Goal: Browse casually: Explore the website without a specific task or goal

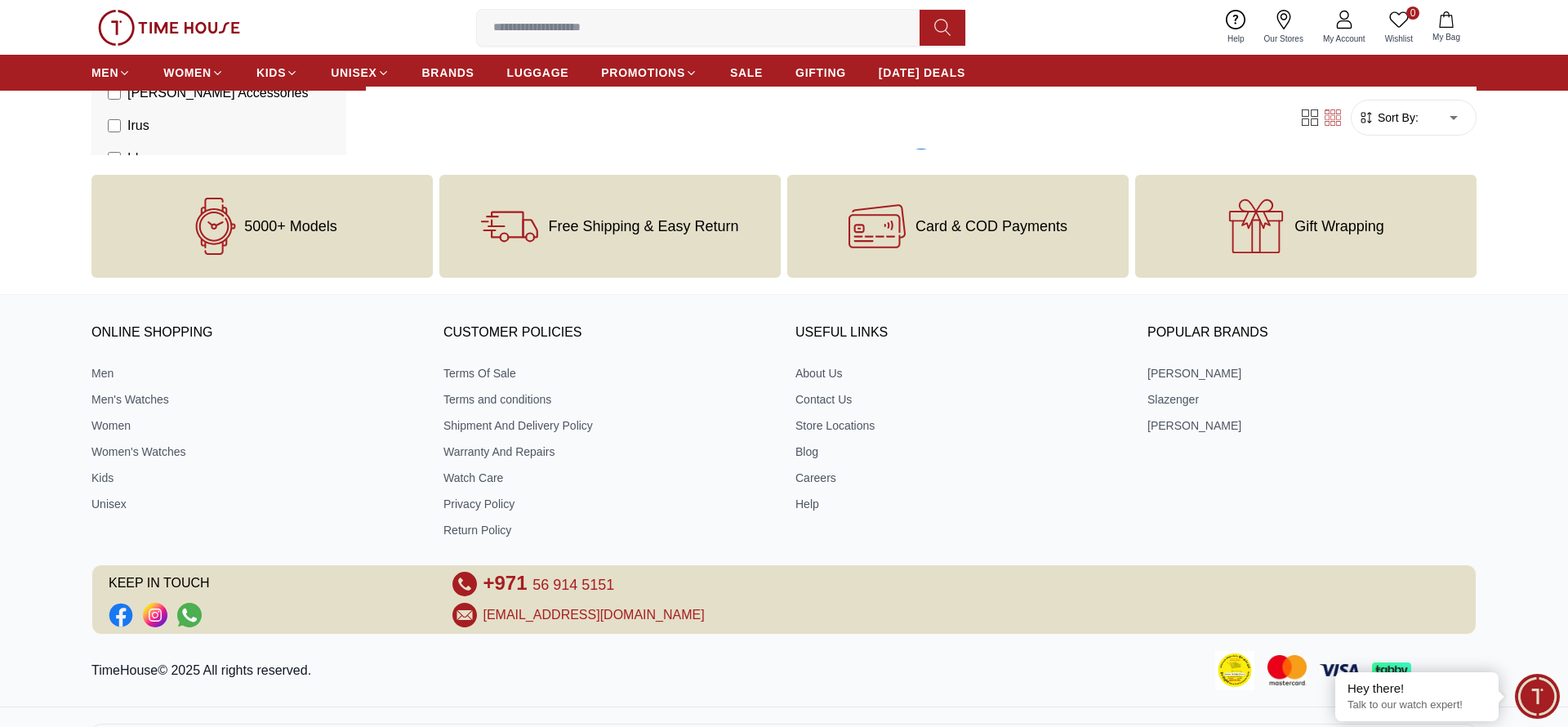
scroll to position [1776, 0]
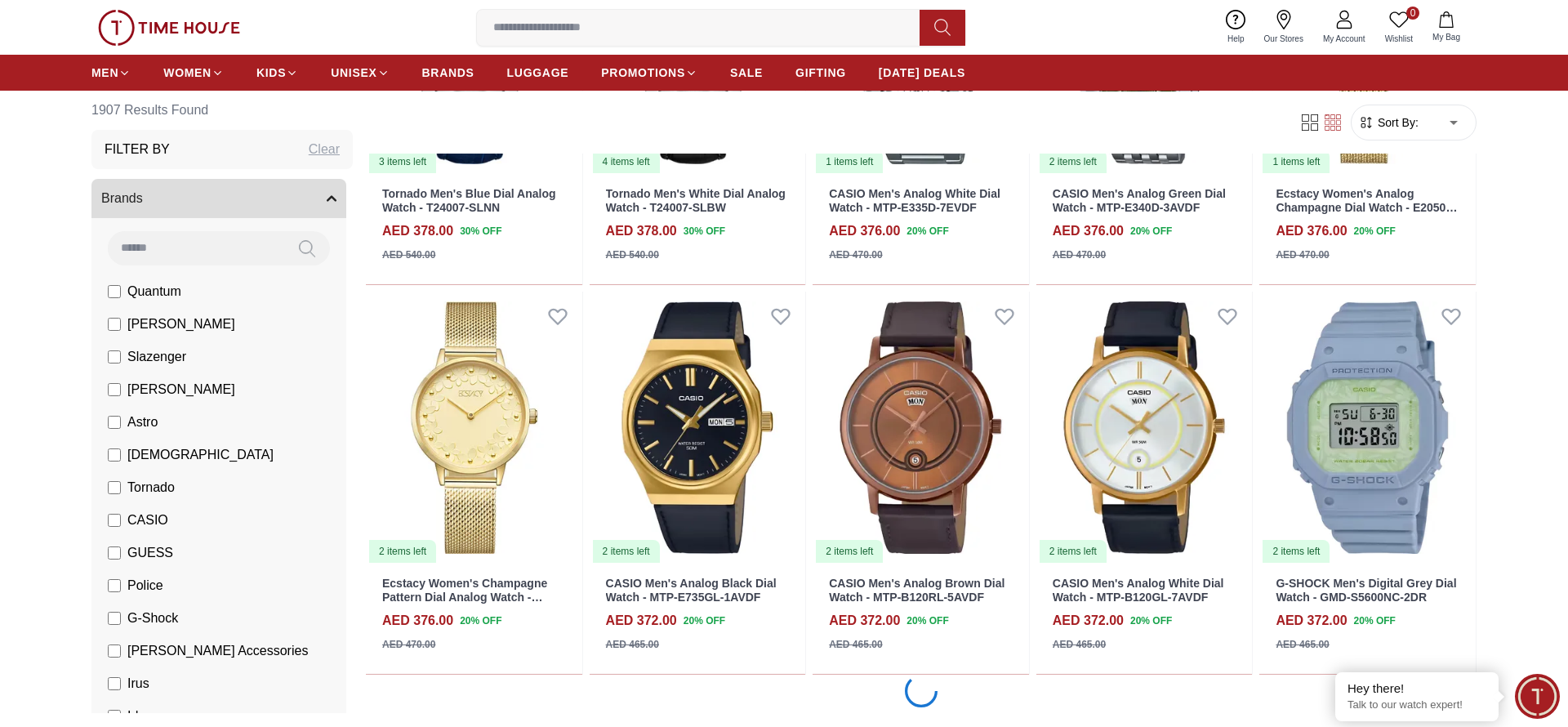
scroll to position [4921, 0]
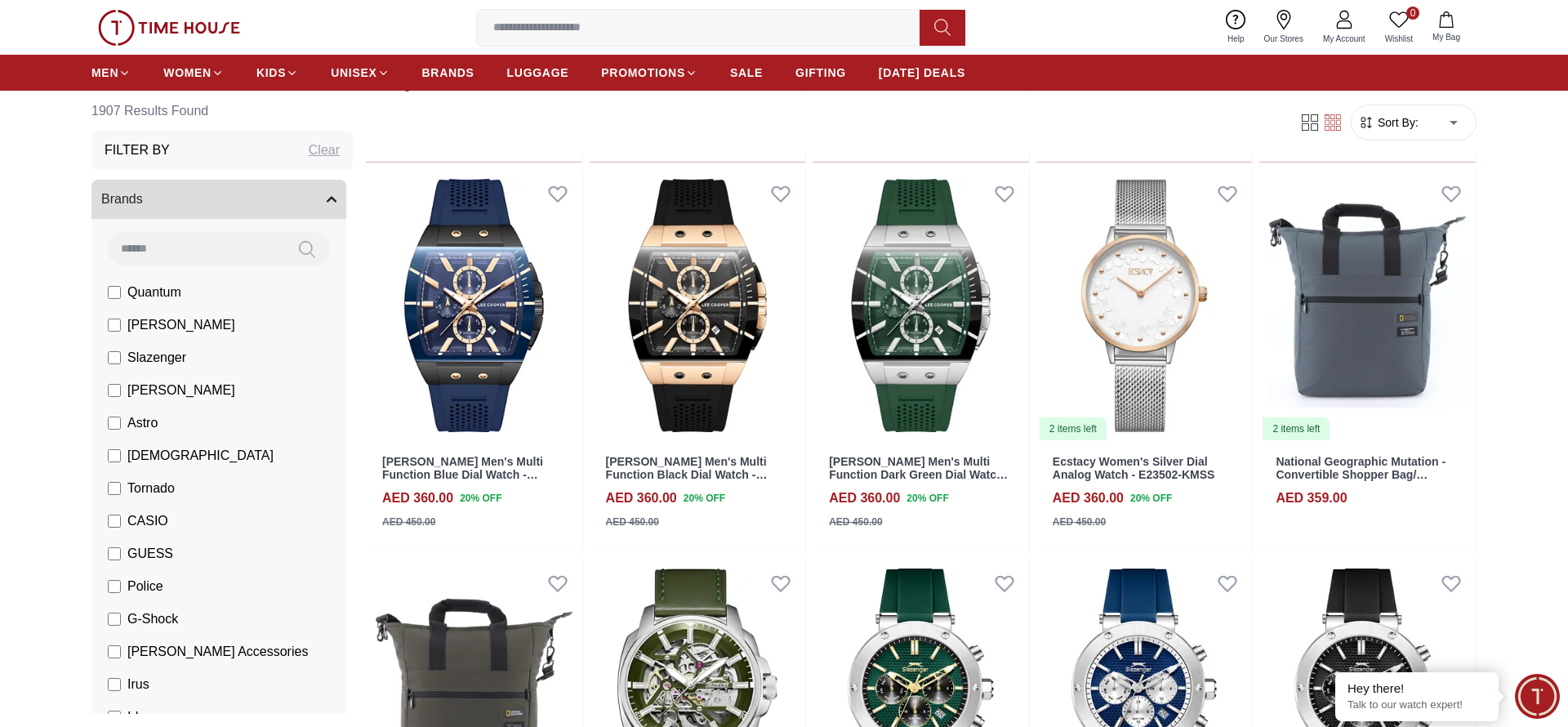
scroll to position [8074, 0]
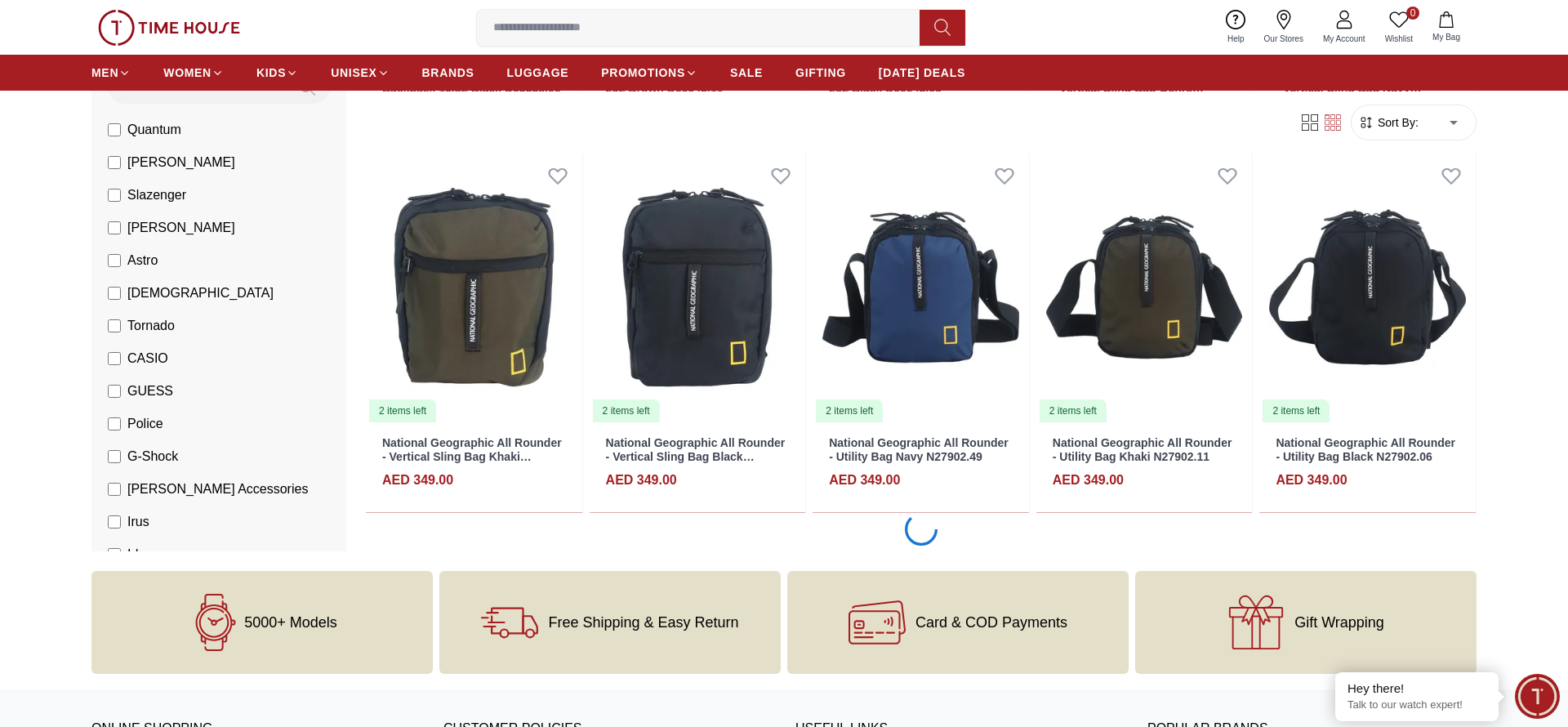
scroll to position [11159, 0]
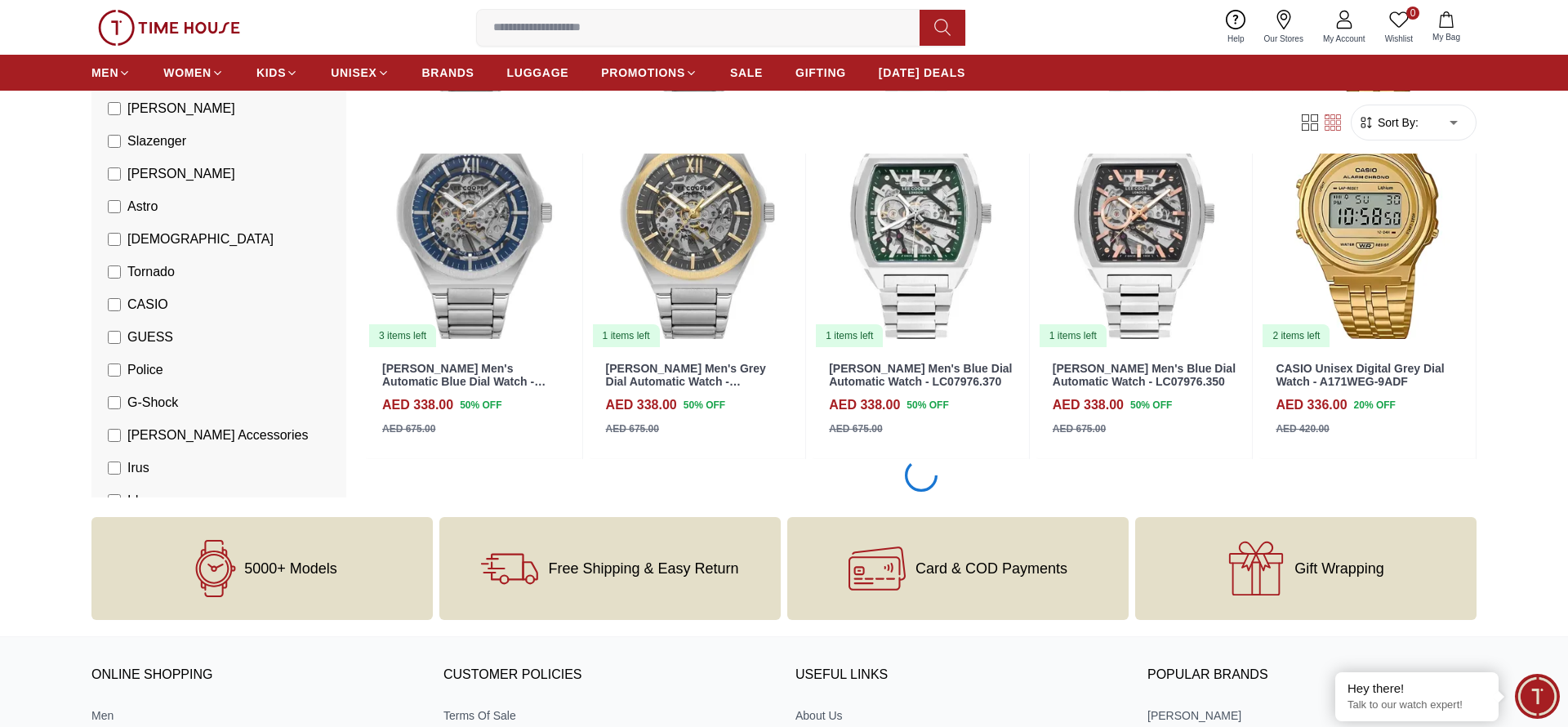
scroll to position [14330, 0]
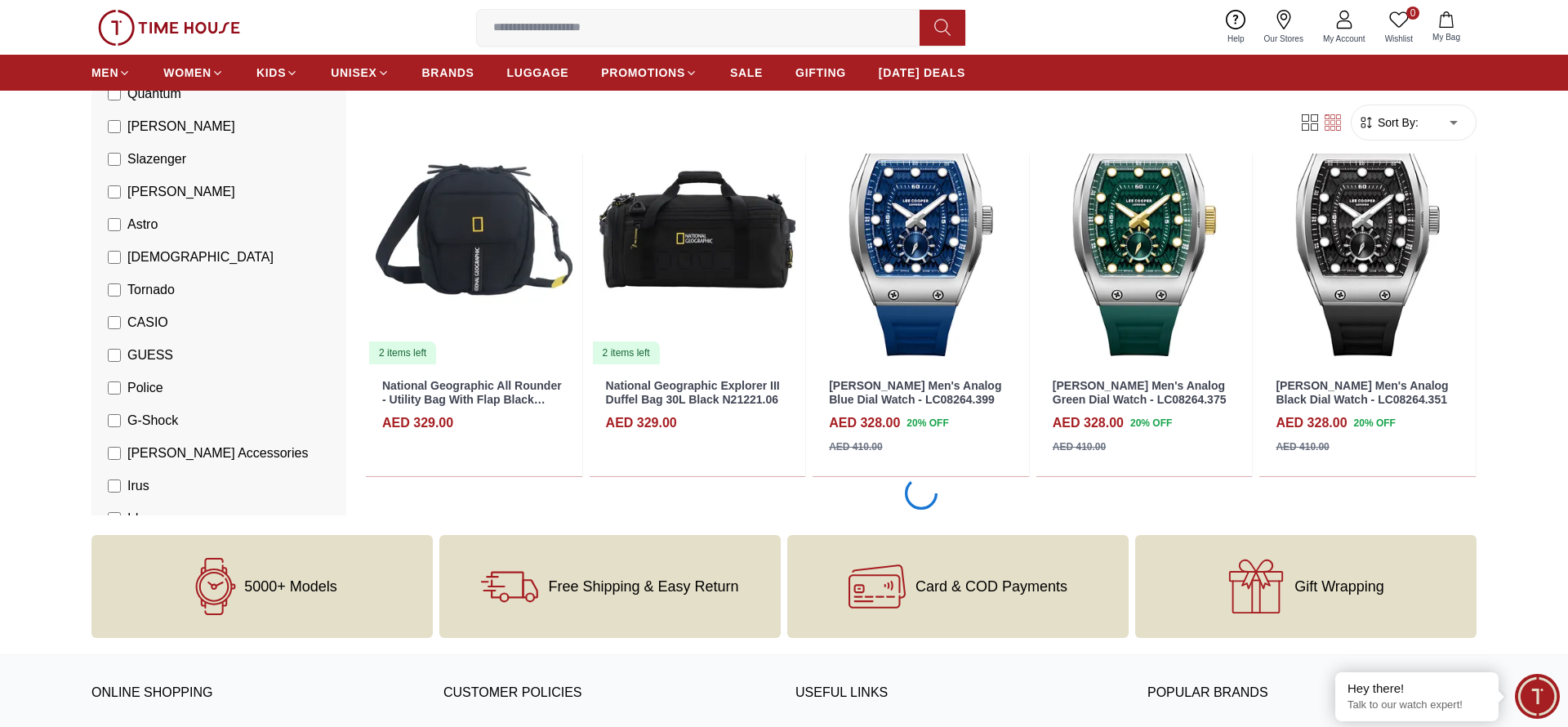
scroll to position [15901, 0]
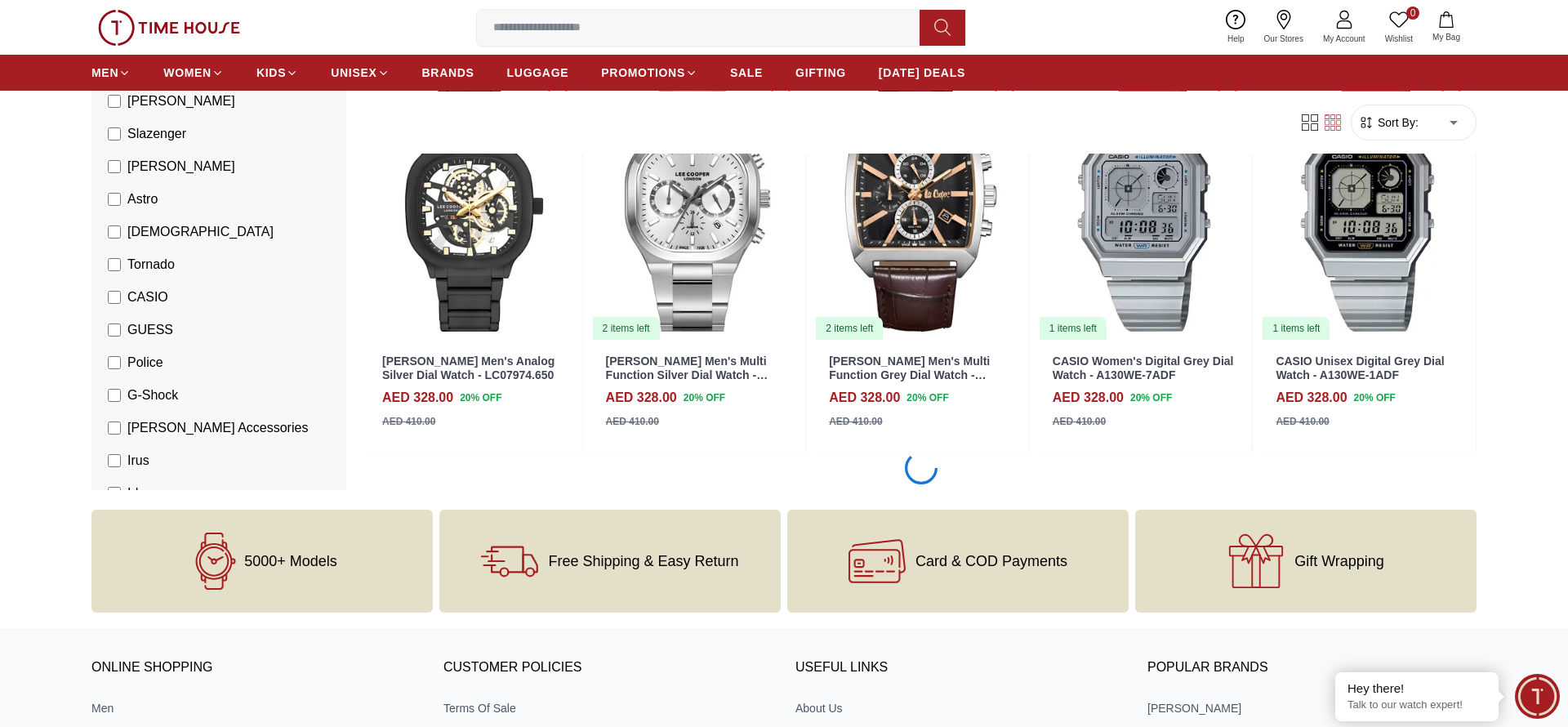
scroll to position [17501, 0]
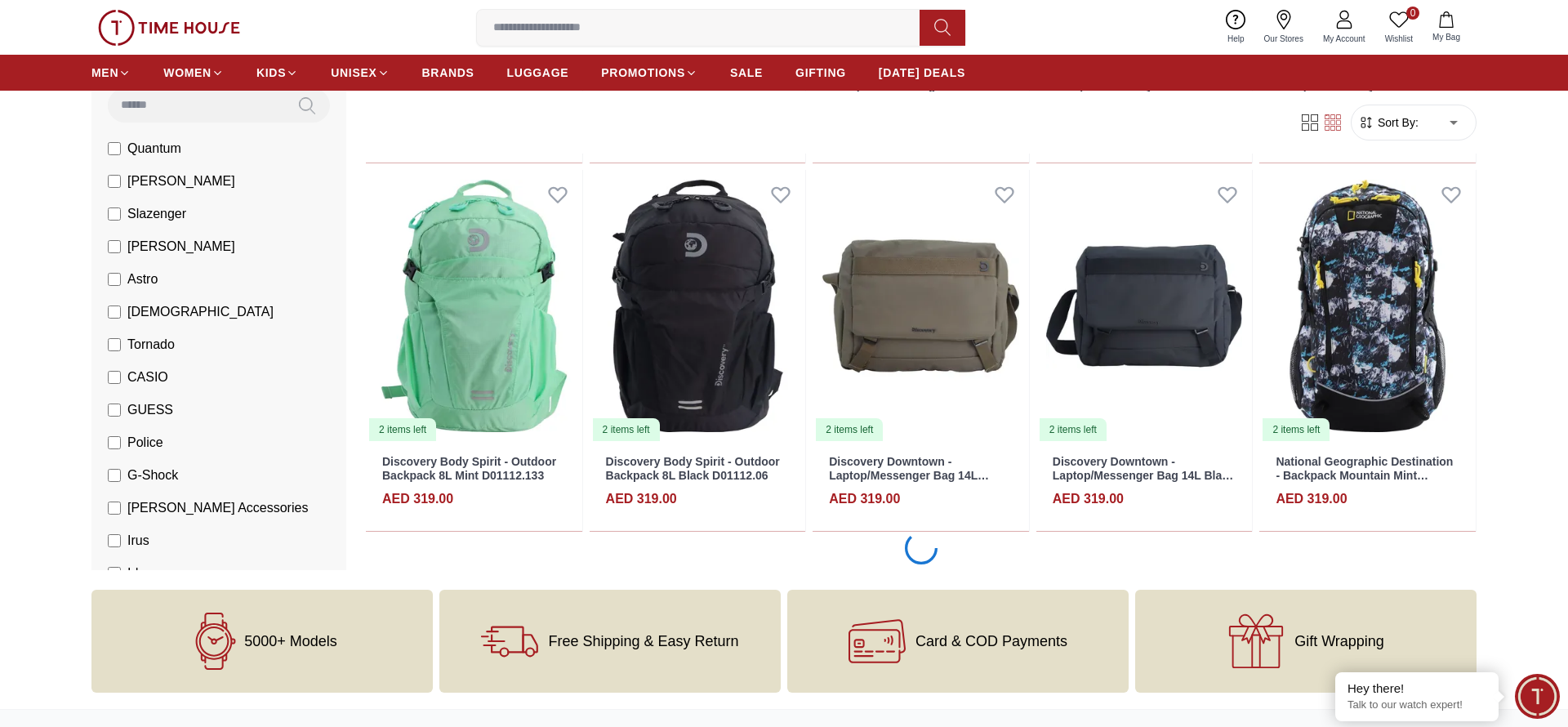
scroll to position [19075, 0]
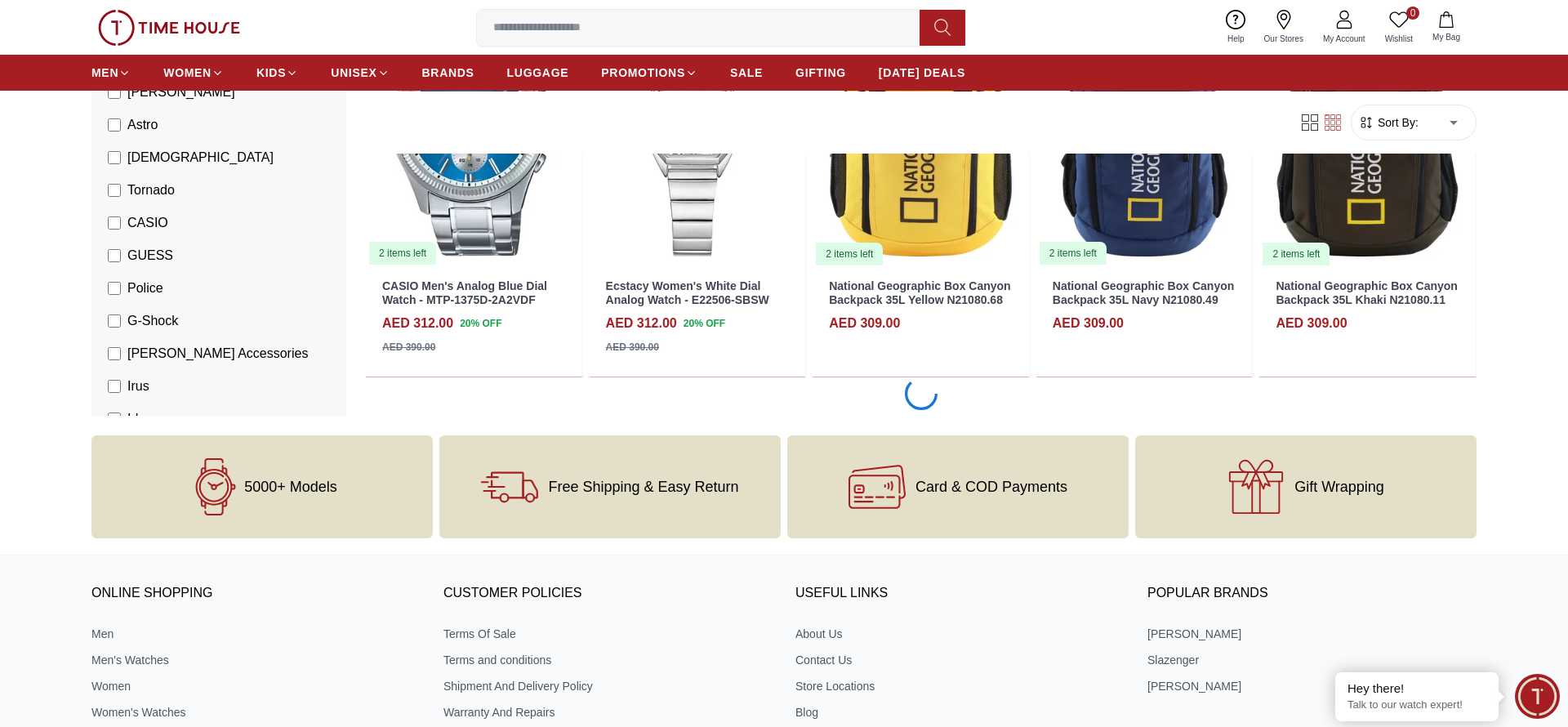
scroll to position [20671, 0]
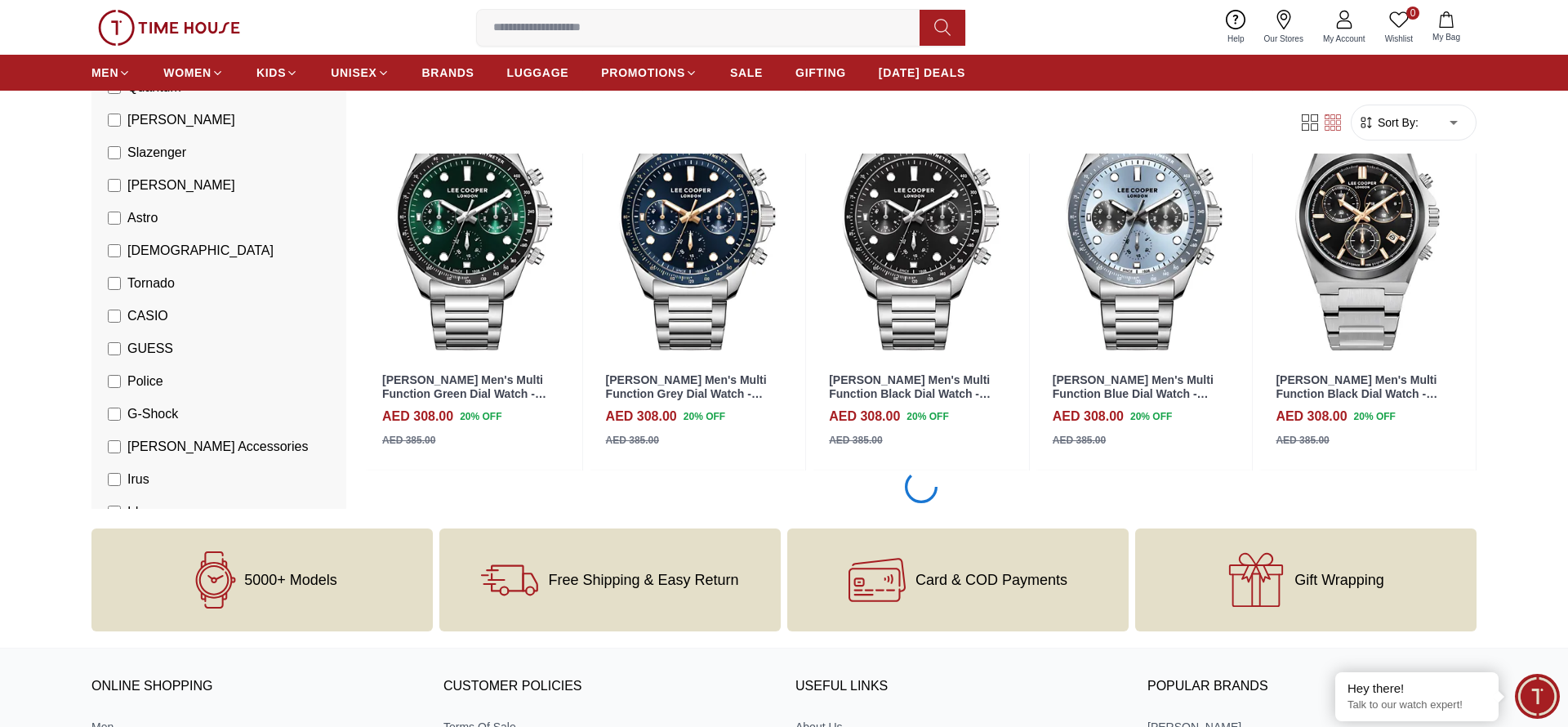
scroll to position [22267, 0]
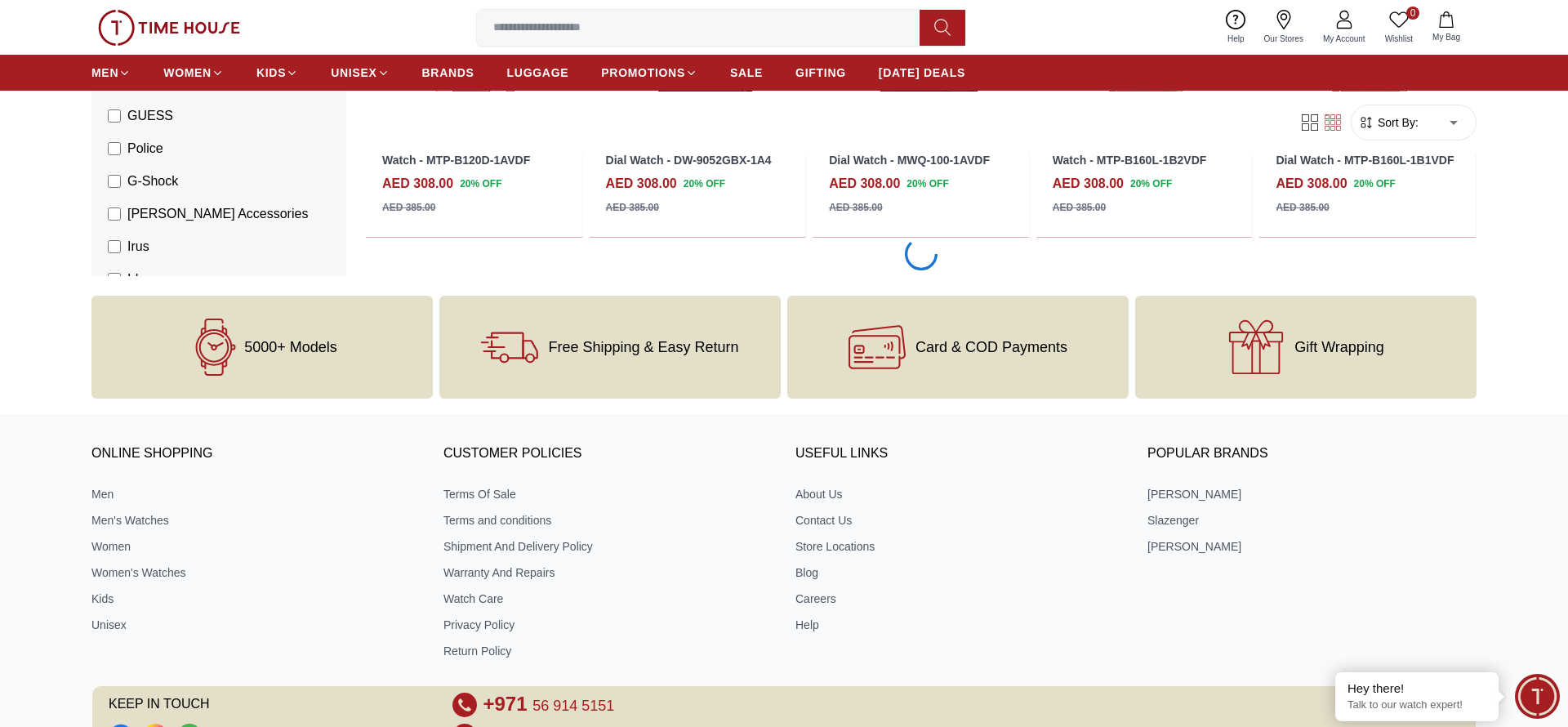
scroll to position [23863, 0]
